Goal: Information Seeking & Learning: Learn about a topic

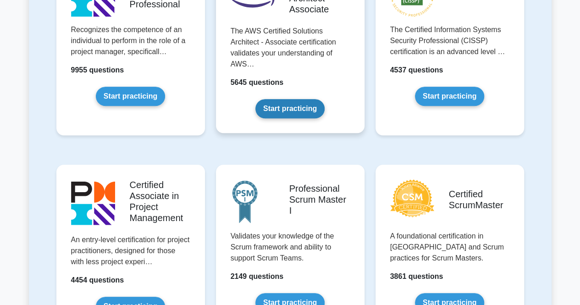
scroll to position [183, 0]
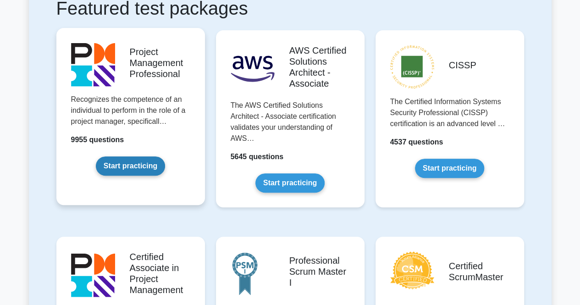
click at [139, 162] on link "Start practicing" at bounding box center [130, 165] width 69 height 19
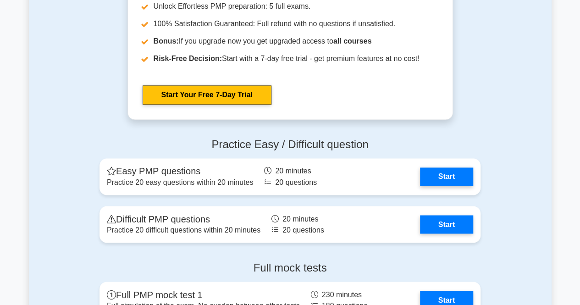
scroll to position [2475, 0]
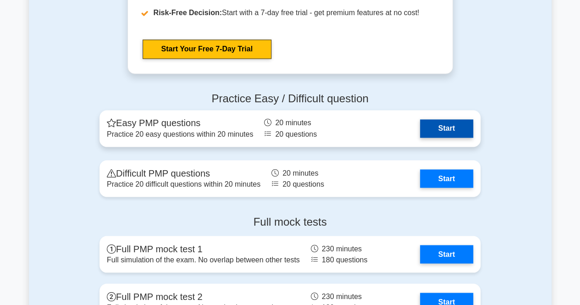
click at [420, 131] on link "Start" at bounding box center [446, 128] width 53 height 18
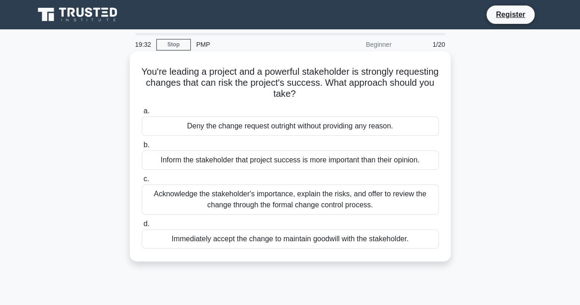
click at [236, 202] on div "Acknowledge the stakeholder's importance, explain the risks, and offer to revie…" at bounding box center [290, 199] width 297 height 30
click at [142, 182] on input "c. Acknowledge the stakeholder's importance, explain the risks, and offer to re…" at bounding box center [142, 179] width 0 height 6
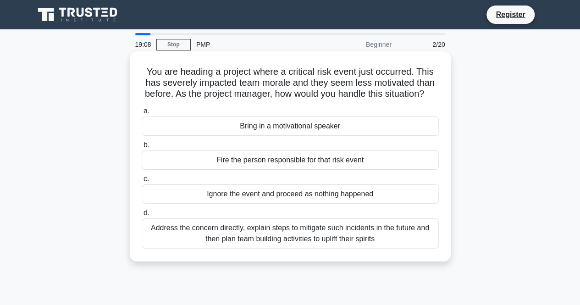
click at [206, 239] on div "Address the concern directly, explain steps to mitigate such incidents in the f…" at bounding box center [290, 233] width 297 height 30
click at [142, 216] on input "d. Address the concern directly, explain steps to mitigate such incidents in th…" at bounding box center [142, 213] width 0 height 6
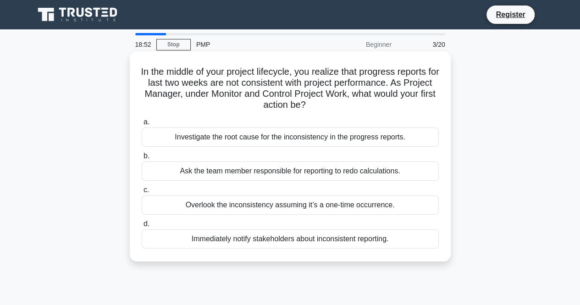
click at [244, 137] on div "Investigate the root cause for the inconsistency in the progress reports." at bounding box center [290, 136] width 297 height 19
click at [142, 125] on input "a. Investigate the root cause for the inconsistency in the progress reports." at bounding box center [142, 122] width 0 height 6
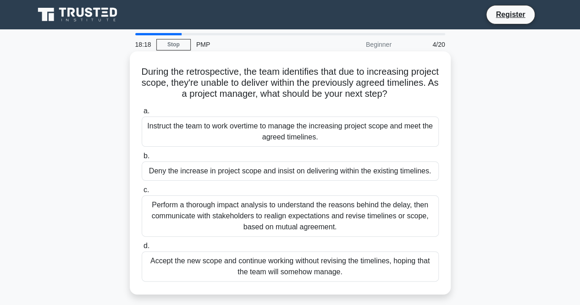
click at [193, 207] on div "Perform a thorough impact analysis to understand the reasons behind the delay, …" at bounding box center [290, 215] width 297 height 41
click at [142, 193] on input "c. Perform a thorough impact analysis to understand the reasons behind the dela…" at bounding box center [142, 190] width 0 height 6
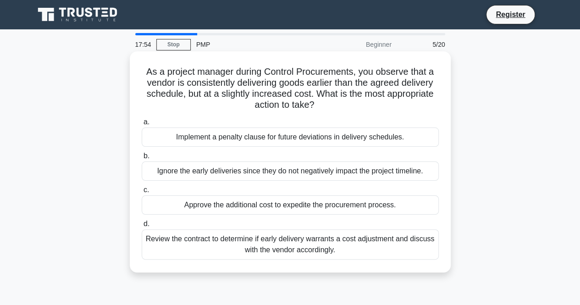
click at [300, 241] on div "Review the contract to determine if early delivery warrants a cost adjustment a…" at bounding box center [290, 244] width 297 height 30
click at [142, 227] on input "d. Review the contract to determine if early delivery warrants a cost adjustmen…" at bounding box center [142, 224] width 0 height 6
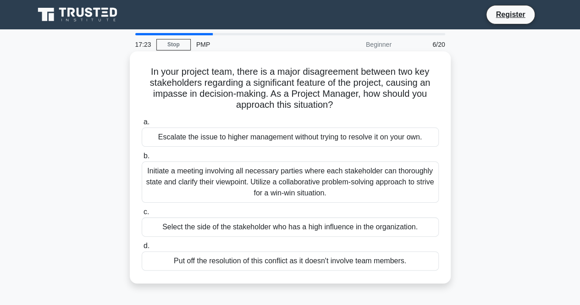
click at [208, 186] on div "Initiate a meeting involving all necessary parties where each stakeholder can t…" at bounding box center [290, 181] width 297 height 41
click at [142, 159] on input "b. Initiate a meeting involving all necessary parties where each stakeholder ca…" at bounding box center [142, 156] width 0 height 6
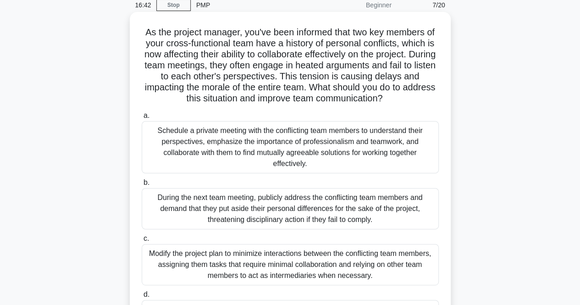
scroll to position [92, 0]
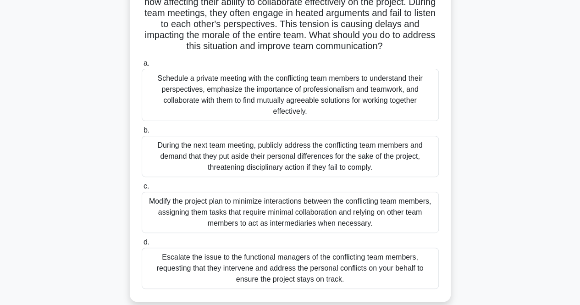
click at [215, 91] on div "Schedule a private meeting with the conflicting team members to understand thei…" at bounding box center [290, 95] width 297 height 52
click at [142, 66] on input "a. Schedule a private meeting with the conflicting team members to understand t…" at bounding box center [142, 64] width 0 height 6
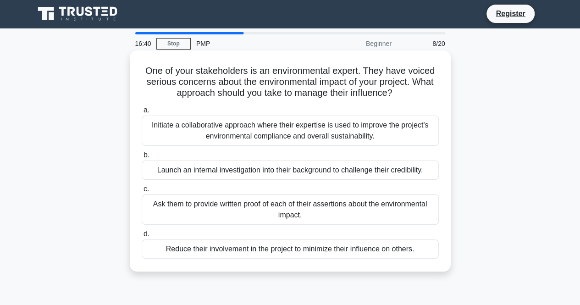
scroll to position [0, 0]
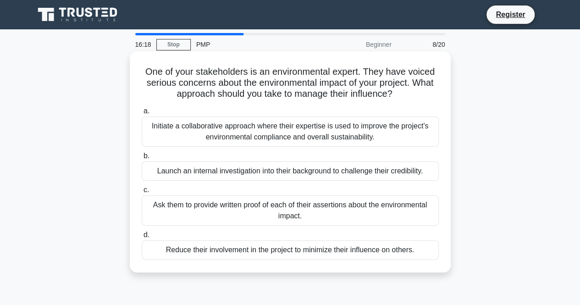
click at [190, 124] on div "Initiate a collaborative approach where their expertise is used to improve the …" at bounding box center [290, 131] width 297 height 30
click at [142, 114] on input "a. Initiate a collaborative approach where their expertise is used to improve t…" at bounding box center [142, 111] width 0 height 6
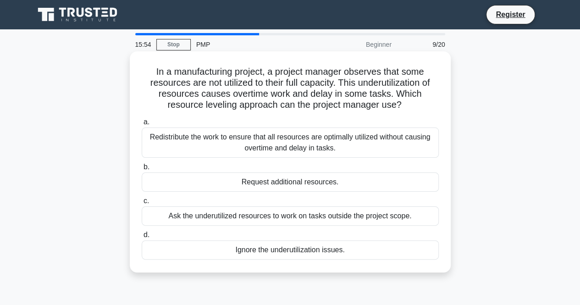
click at [275, 142] on div "Redistribute the work to ensure that all resources are optimally utilized witho…" at bounding box center [290, 142] width 297 height 30
click at [142, 125] on input "a. Redistribute the work to ensure that all resources are optimally utilized wi…" at bounding box center [142, 122] width 0 height 6
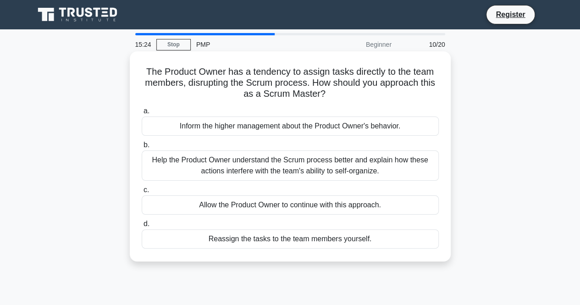
click at [314, 167] on div "Help the Product Owner understand the Scrum process better and explain how thes…" at bounding box center [290, 165] width 297 height 30
click at [142, 148] on input "b. Help the Product Owner understand the Scrum process better and explain how t…" at bounding box center [142, 145] width 0 height 6
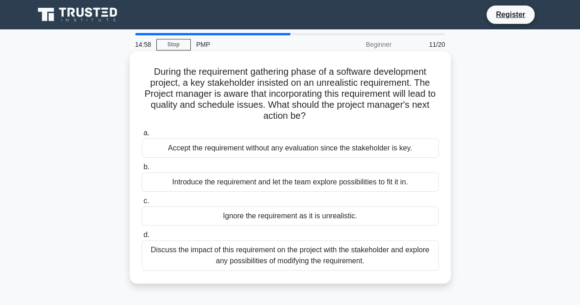
click at [347, 259] on div "Discuss the impact of this requirement on the project with the stakeholder and …" at bounding box center [290, 255] width 297 height 30
click at [142, 238] on input "d. Discuss the impact of this requirement on the project with the stakeholder a…" at bounding box center [142, 235] width 0 height 6
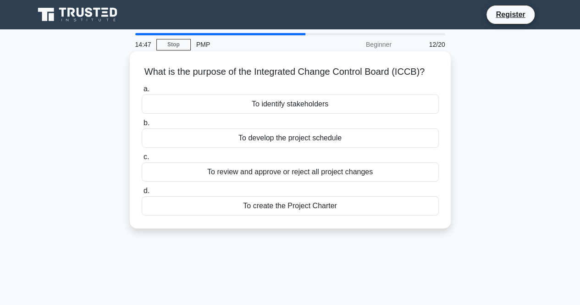
click at [335, 171] on div "To review and approve or reject all project changes" at bounding box center [290, 171] width 297 height 19
click at [142, 160] on input "c. To review and approve or reject all project changes" at bounding box center [142, 157] width 0 height 6
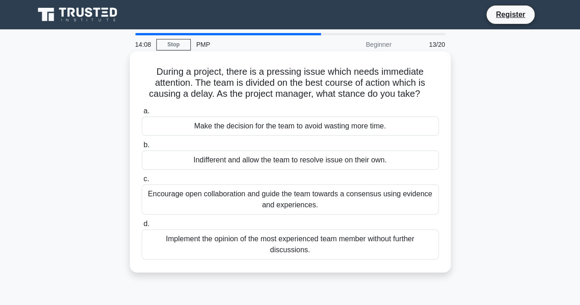
click at [284, 201] on div "Encourage open collaboration and guide the team towards a consensus using evide…" at bounding box center [290, 199] width 297 height 30
click at [142, 182] on input "c. Encourage open collaboration and guide the team towards a consensus using ev…" at bounding box center [142, 179] width 0 height 6
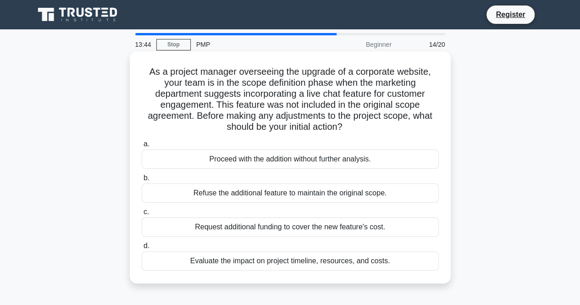
click at [350, 263] on div "Evaluate the impact on project timeline, resources, and costs." at bounding box center [290, 260] width 297 height 19
click at [142, 249] on input "d. Evaluate the impact on project timeline, resources, and costs." at bounding box center [142, 246] width 0 height 6
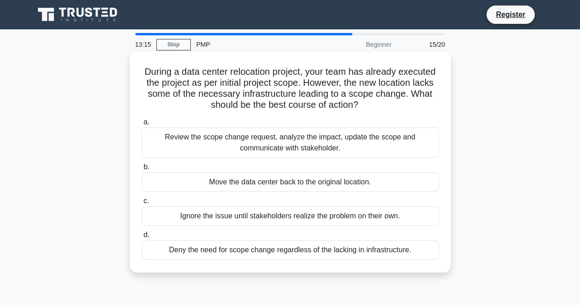
click at [221, 135] on div "Review the scope change request, analyze the impact, update the scope and commu…" at bounding box center [290, 142] width 297 height 30
click at [142, 125] on input "a. Review the scope change request, analyze the impact, update the scope and co…" at bounding box center [142, 122] width 0 height 6
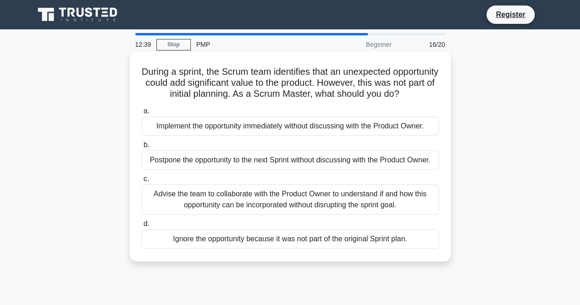
click at [196, 208] on div "Advise the team to collaborate with the Product Owner to understand if and how …" at bounding box center [290, 199] width 297 height 30
click at [142, 182] on input "c. Advise the team to collaborate with the Product Owner to understand if and h…" at bounding box center [142, 179] width 0 height 6
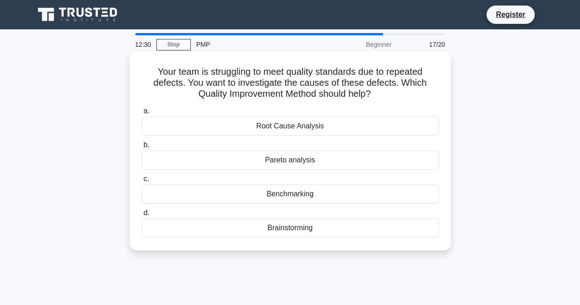
click at [265, 128] on div "Root Cause Analysis" at bounding box center [290, 125] width 297 height 19
click at [142, 114] on input "a. Root Cause Analysis" at bounding box center [142, 111] width 0 height 6
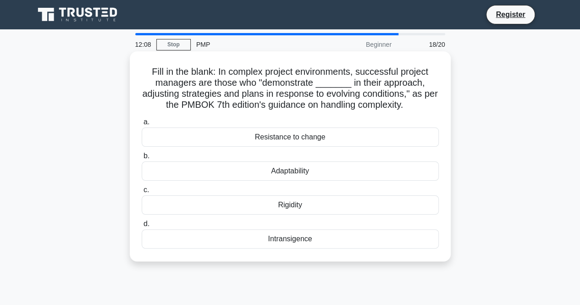
click at [270, 171] on div "Adaptability" at bounding box center [290, 170] width 297 height 19
click at [142, 159] on input "b. Adaptability" at bounding box center [142, 156] width 0 height 6
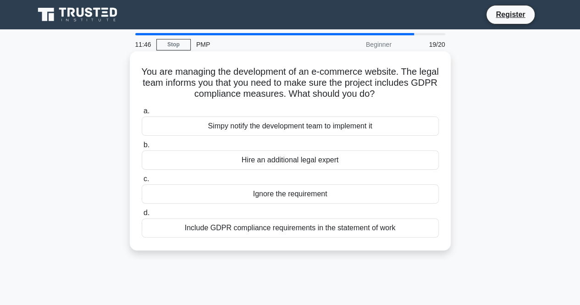
click at [306, 228] on div "Include GDPR compliance requirements in the statement of work" at bounding box center [290, 227] width 297 height 19
click at [142, 216] on input "d. Include GDPR compliance requirements in the statement of work" at bounding box center [142, 213] width 0 height 6
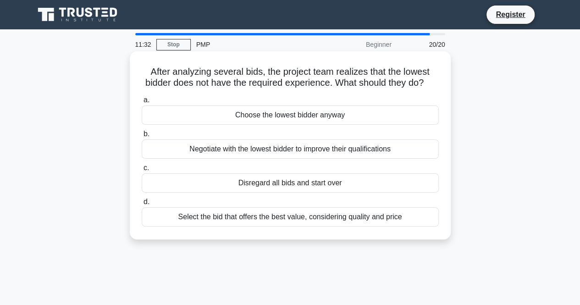
click at [369, 225] on div "Select the bid that offers the best value, considering quality and price" at bounding box center [290, 216] width 297 height 19
click at [142, 205] on input "d. Select the bid that offers the best value, considering quality and price" at bounding box center [142, 202] width 0 height 6
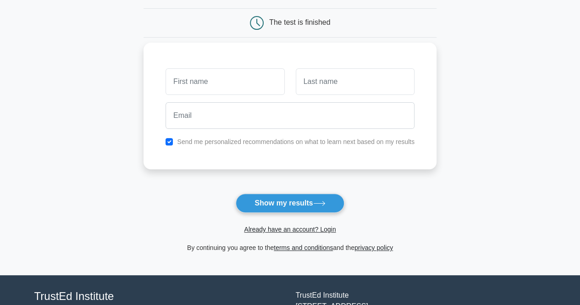
scroll to position [92, 0]
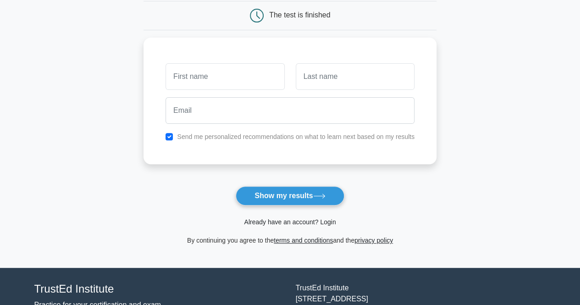
click at [288, 220] on link "Already have an account? Login" at bounding box center [290, 221] width 92 height 7
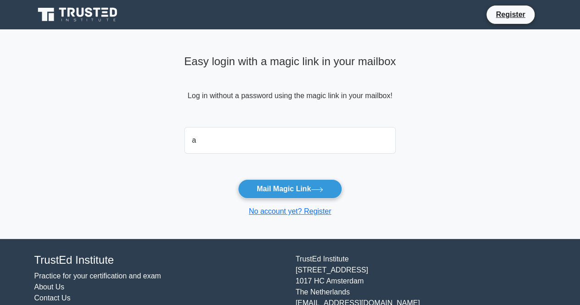
type input "awalandweshoke@yahoo.com"
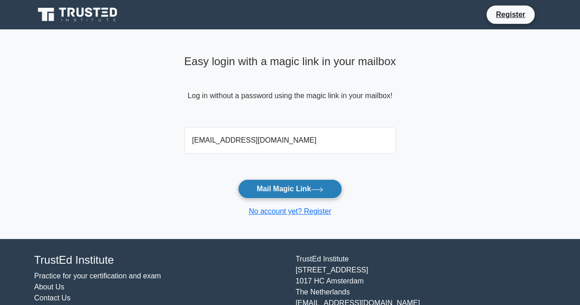
click at [298, 187] on button "Mail Magic Link" at bounding box center [290, 188] width 104 height 19
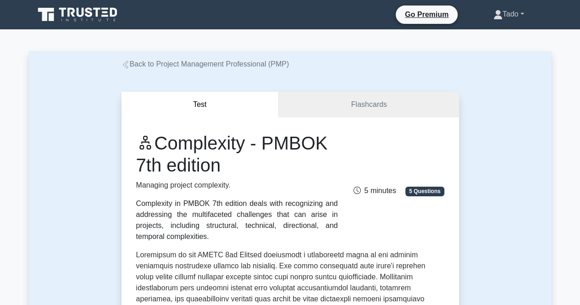
click at [503, 17] on link "Tado" at bounding box center [508, 14] width 75 height 18
click at [490, 34] on link "Profile" at bounding box center [508, 35] width 72 height 15
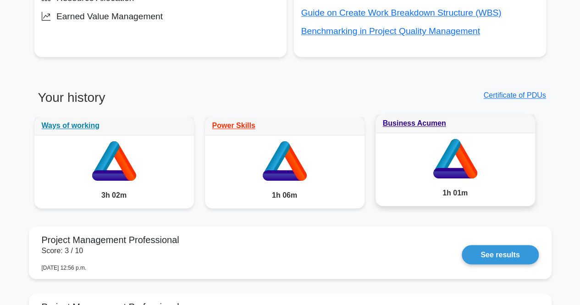
scroll to position [596, 0]
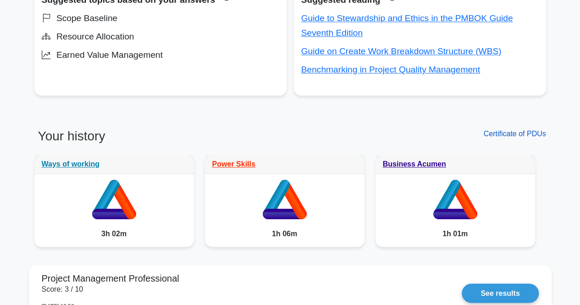
click at [526, 135] on link "Certificate of PDUs" at bounding box center [514, 134] width 62 height 8
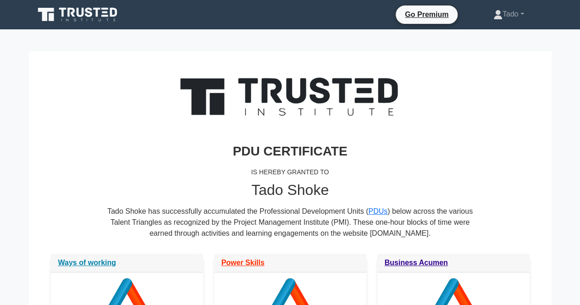
drag, startPoint x: 95, startPoint y: 10, endPoint x: 108, endPoint y: 11, distance: 13.3
click at [94, 10] on icon at bounding box center [97, 12] width 7 height 9
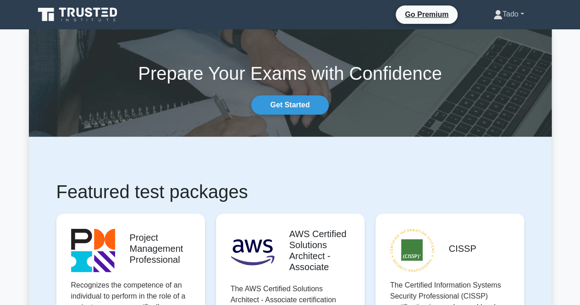
click at [500, 13] on link "Tado" at bounding box center [508, 14] width 75 height 18
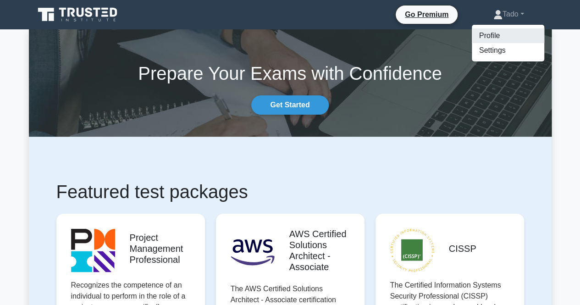
click at [485, 35] on link "Profile" at bounding box center [508, 35] width 72 height 15
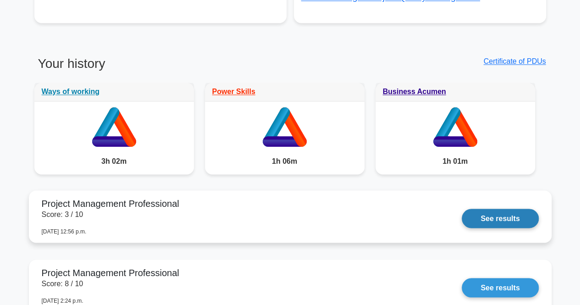
scroll to position [733, 0]
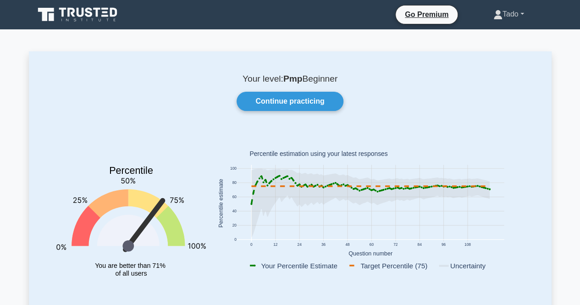
click at [490, 8] on link "Tado" at bounding box center [508, 14] width 75 height 18
click at [490, 32] on link "Profile" at bounding box center [508, 35] width 72 height 15
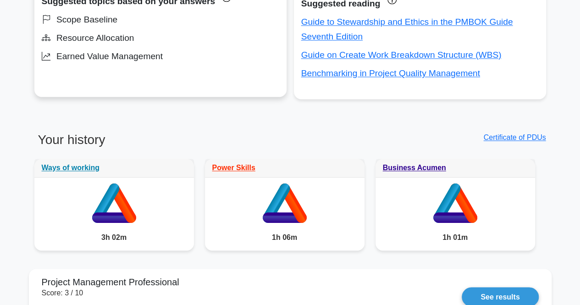
scroll to position [642, 0]
